Goal: Information Seeking & Learning: Learn about a topic

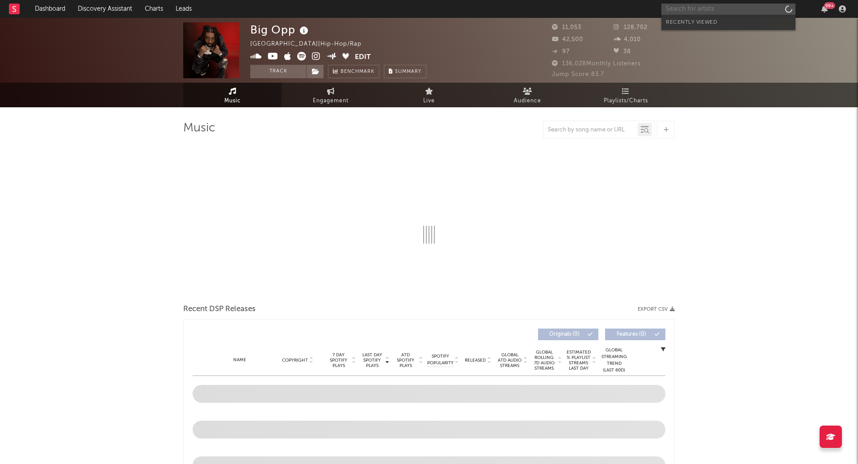
click at [724, 12] on input "text" at bounding box center [728, 9] width 134 height 11
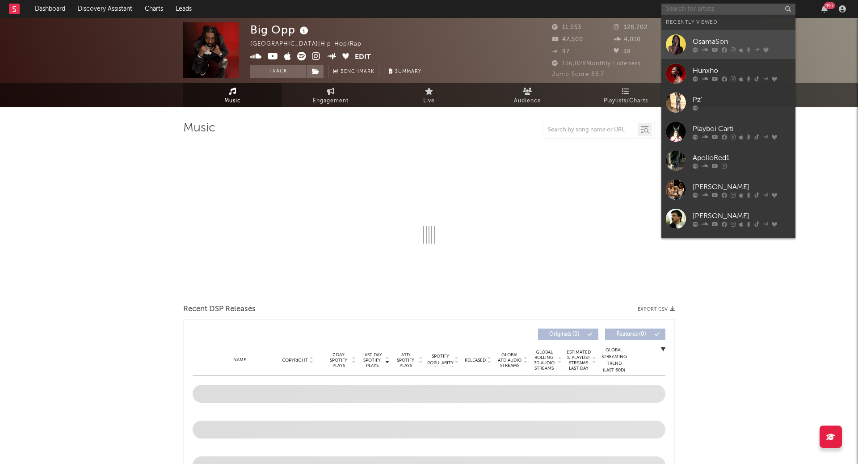
select select "6m"
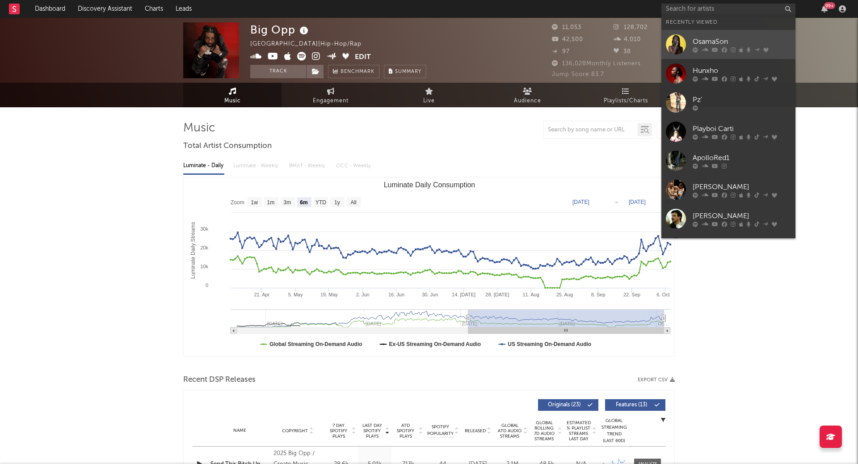
click at [709, 40] on div "OsamaSon" at bounding box center [741, 42] width 98 height 11
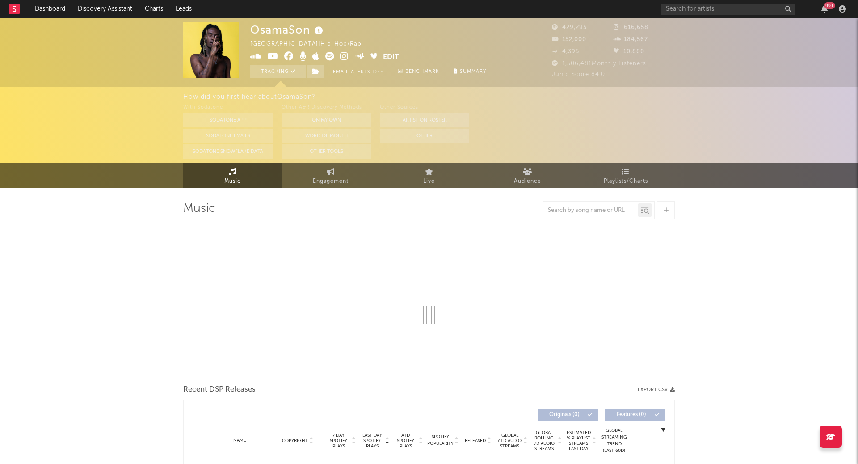
select select "6m"
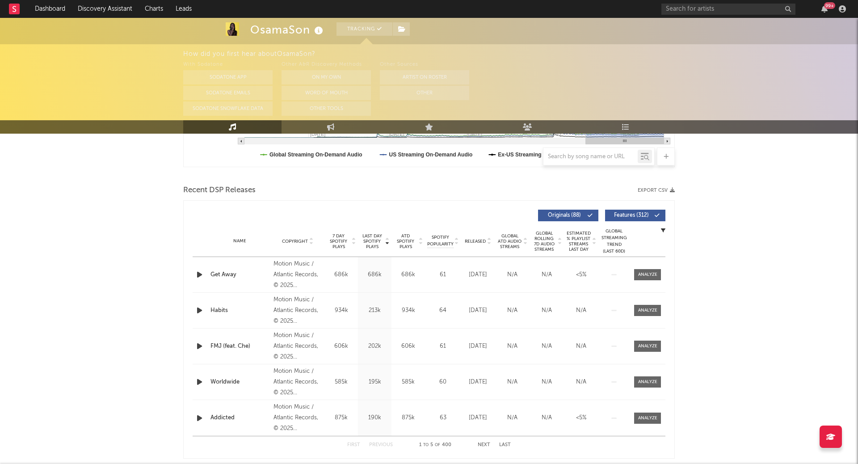
scroll to position [232, 0]
